Goal: Check status: Check status

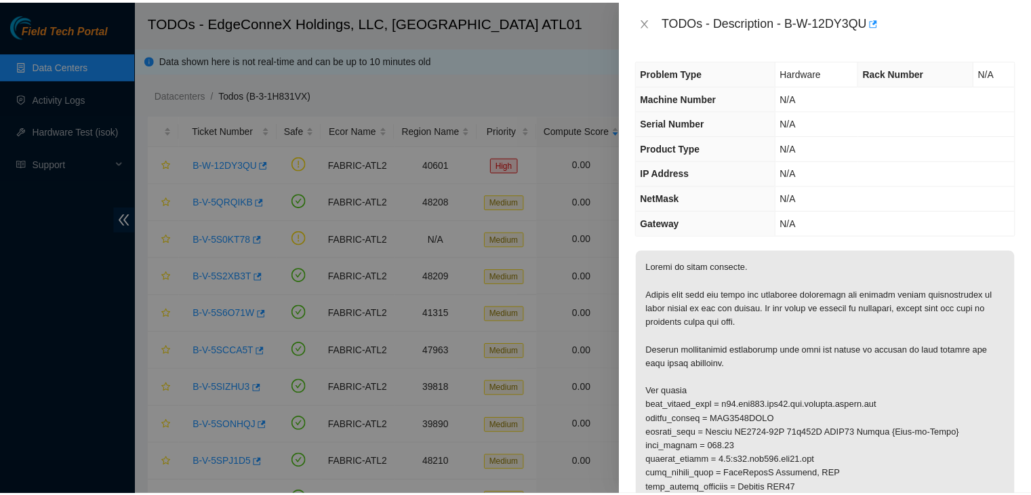
scroll to position [148, 0]
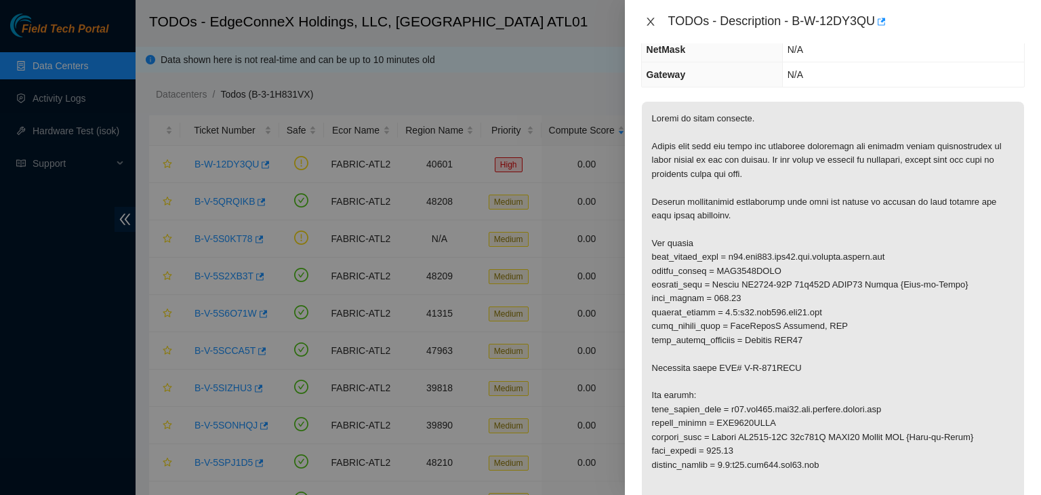
click at [650, 25] on icon "close" at bounding box center [650, 21] width 11 height 11
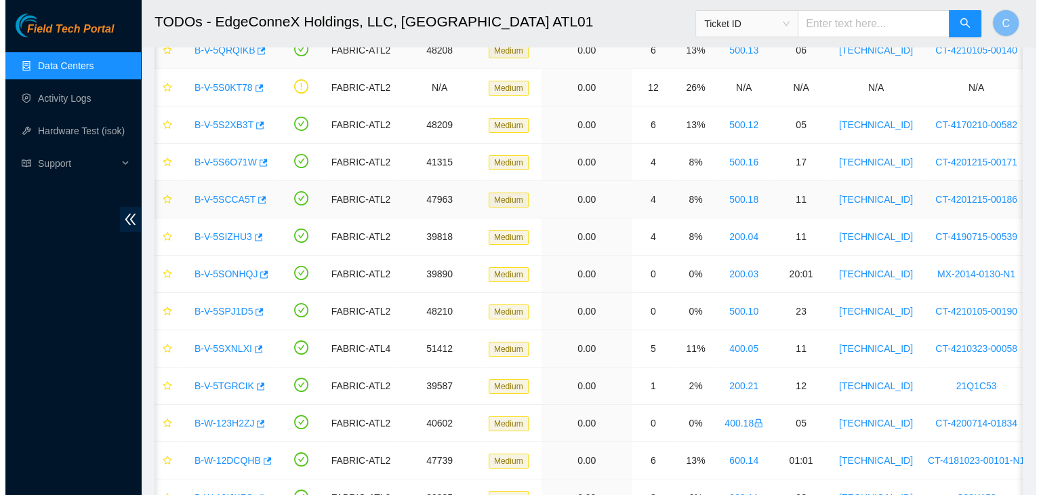
scroll to position [0, 0]
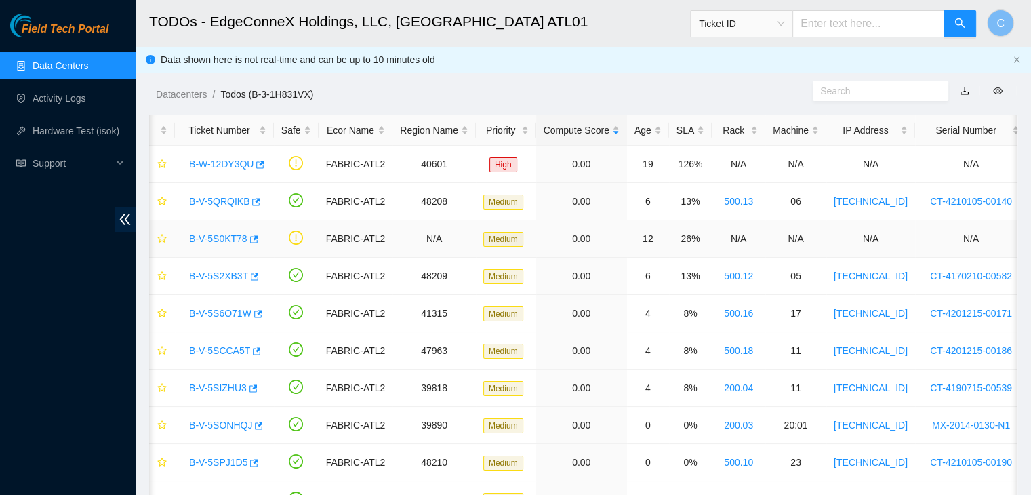
click at [220, 239] on link "B-V-5S0KT78" at bounding box center [218, 238] width 58 height 11
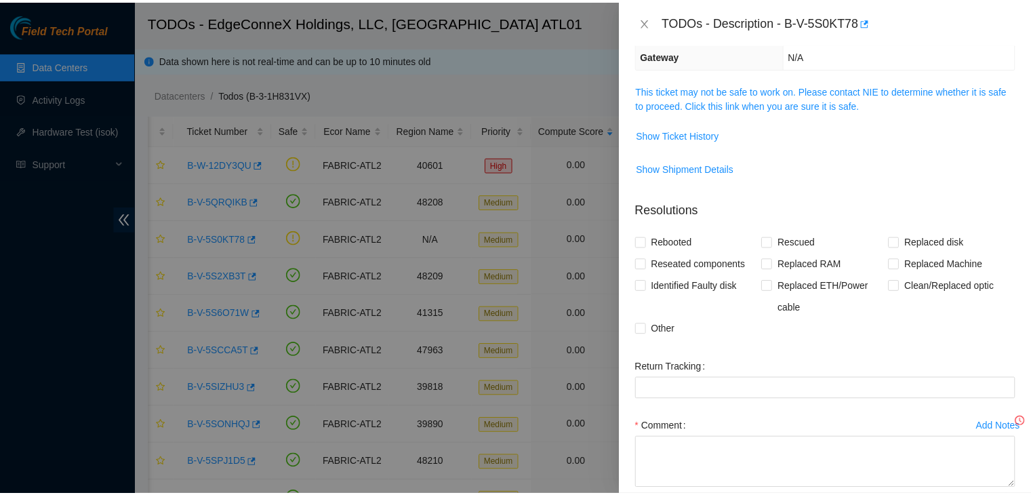
scroll to position [148, 0]
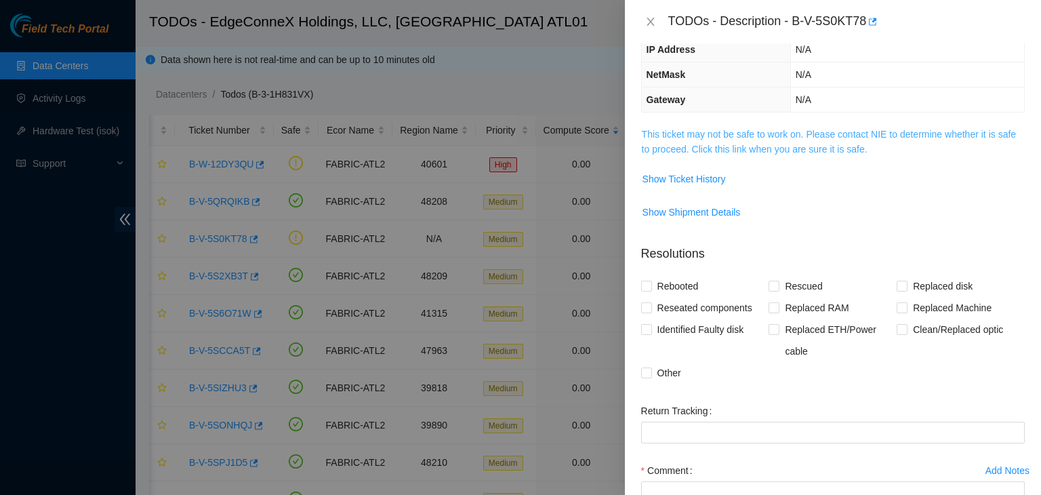
click at [690, 138] on link "This ticket may not be safe to work on. Please contact NIE to determine whether…" at bounding box center [829, 142] width 374 height 26
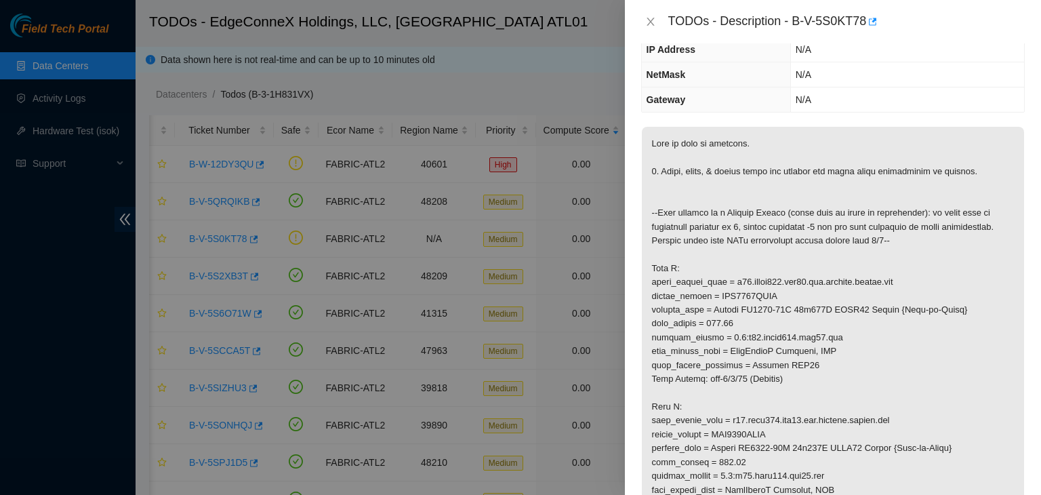
click at [669, 25] on div "TODOs - Description - B-V-5S0KT78" at bounding box center [847, 22] width 357 height 22
click at [645, 31] on div "TODOs - Description - B-V-5S0KT78" at bounding box center [833, 22] width 384 height 22
click at [656, 20] on button "Close" at bounding box center [650, 22] width 19 height 13
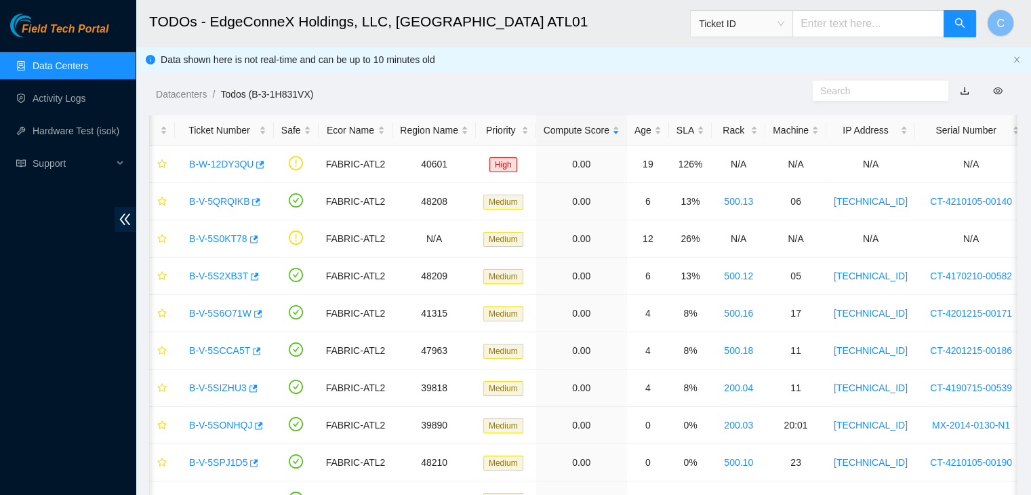
scroll to position [193, 0]
click at [763, 29] on span "Ticket ID" at bounding box center [741, 24] width 85 height 20
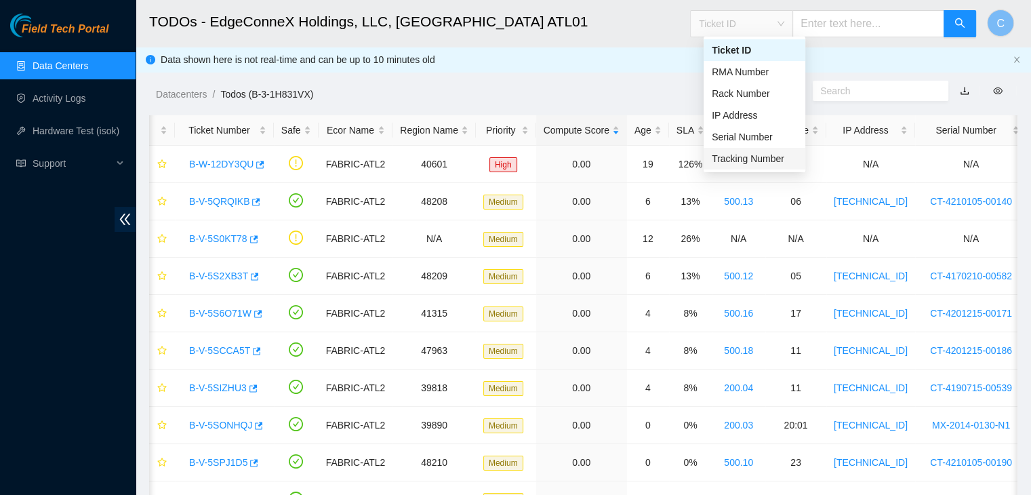
click at [738, 161] on div "Tracking Number" at bounding box center [754, 158] width 85 height 15
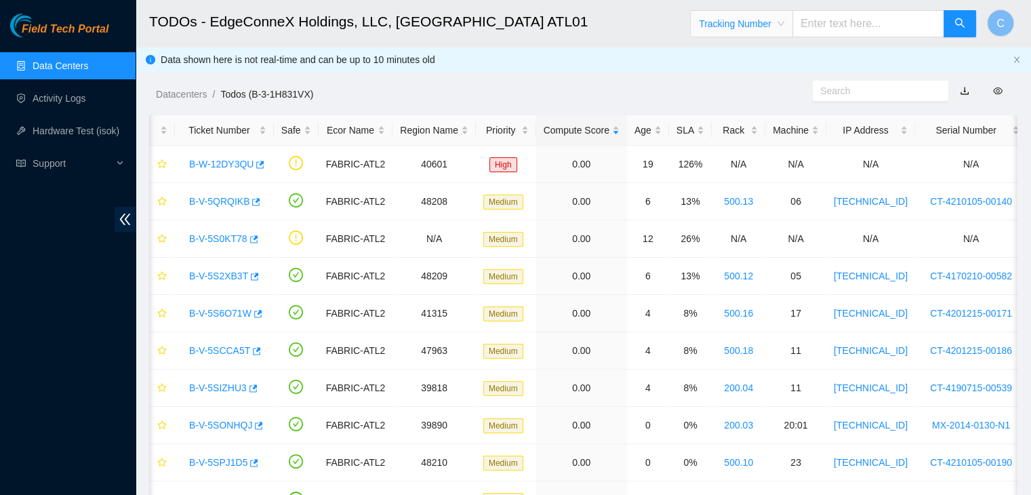
click at [826, 17] on input "text" at bounding box center [869, 23] width 152 height 27
type input "425421605675"
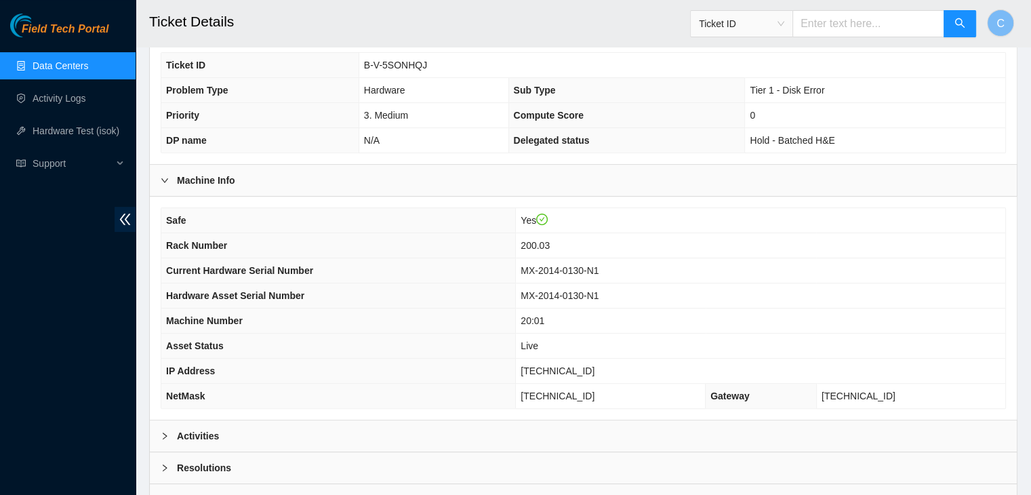
scroll to position [346, 0]
click at [700, 428] on div "Activities" at bounding box center [583, 435] width 867 height 31
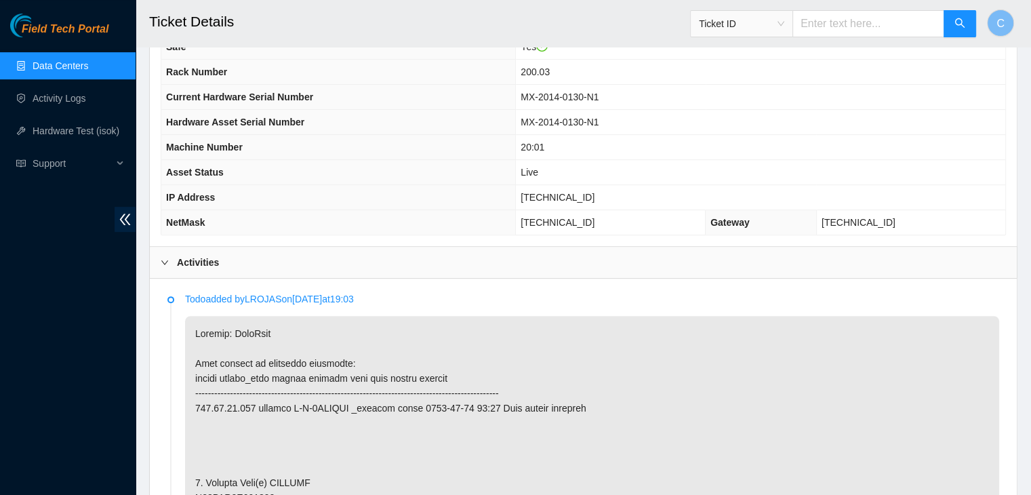
scroll to position [519, 0]
click at [732, 17] on span "Ticket ID" at bounding box center [741, 24] width 85 height 20
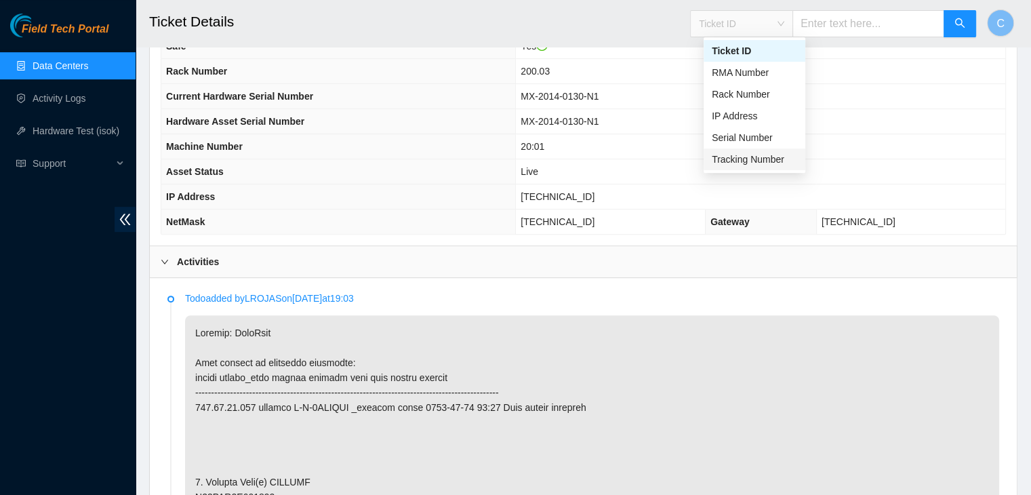
click at [744, 166] on div "Tracking Number" at bounding box center [755, 159] width 102 height 22
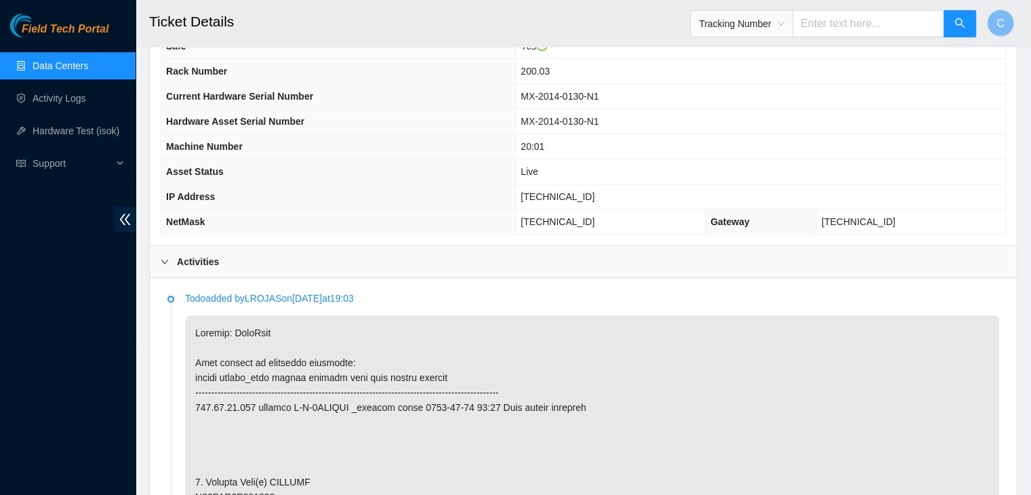
click at [871, 15] on input "text" at bounding box center [869, 23] width 152 height 27
type input "463470039816"
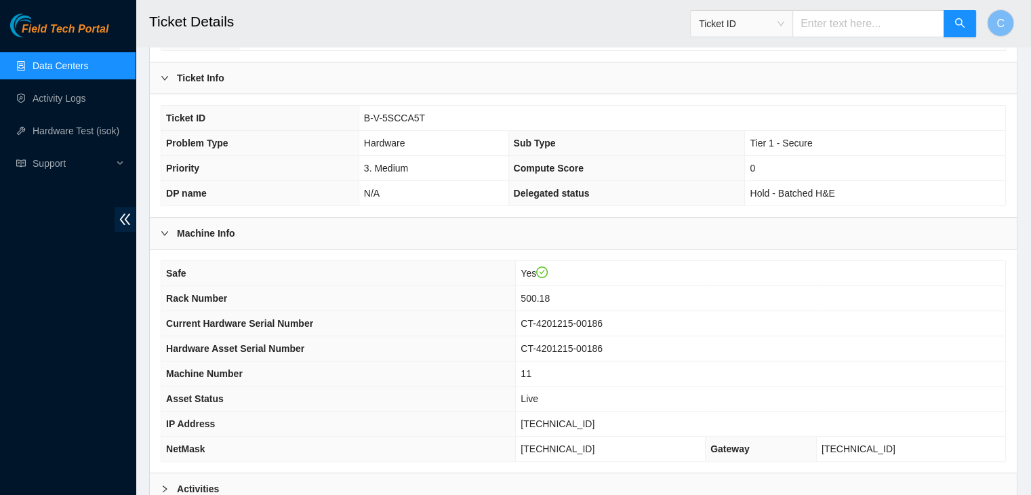
scroll to position [421, 0]
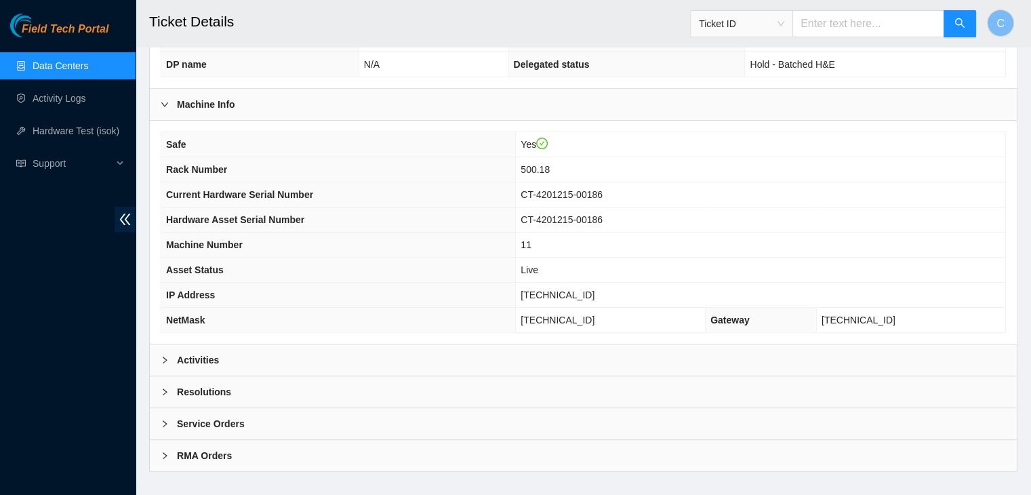
click at [435, 344] on div "Activities" at bounding box center [583, 359] width 867 height 31
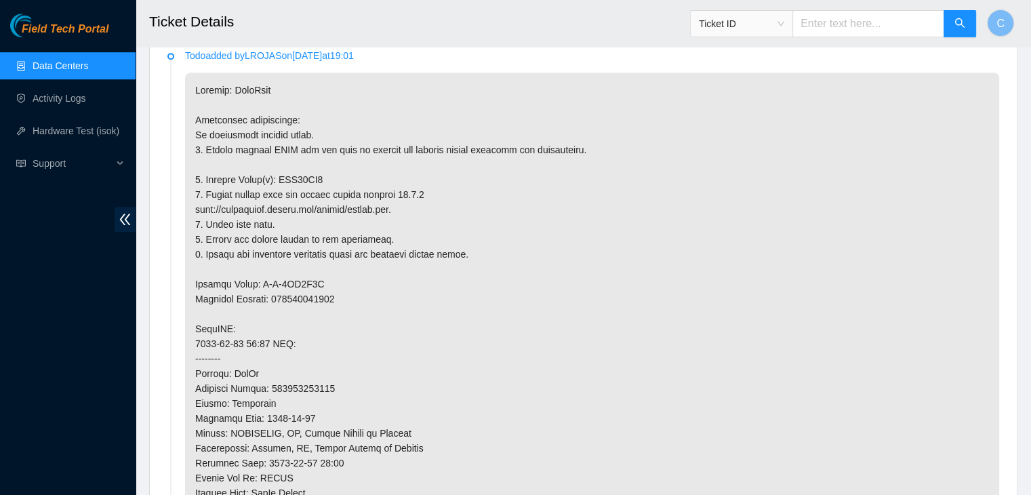
scroll to position [763, 0]
